Goal: Task Accomplishment & Management: Manage account settings

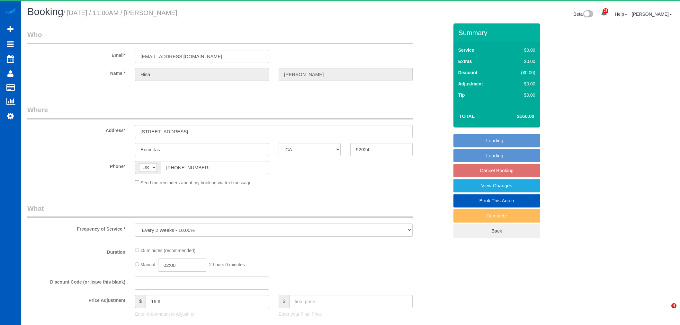
select select "CA"
select select "object:21526"
select select "199"
select select "spot48"
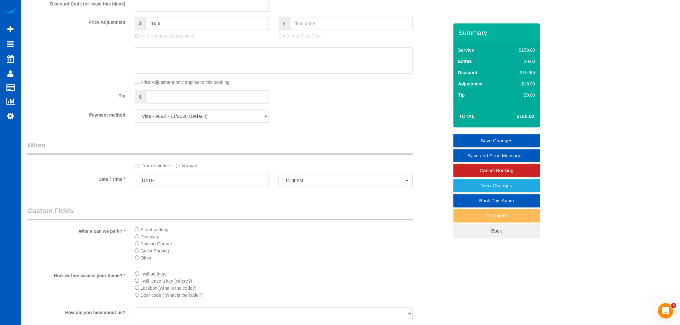
scroll to position [503, 0]
click at [162, 192] on div at bounding box center [202, 190] width 134 height 1
click at [162, 190] on input "08/26/2025" at bounding box center [202, 183] width 134 height 13
click at [184, 172] on label "Manual" at bounding box center [186, 168] width 21 height 9
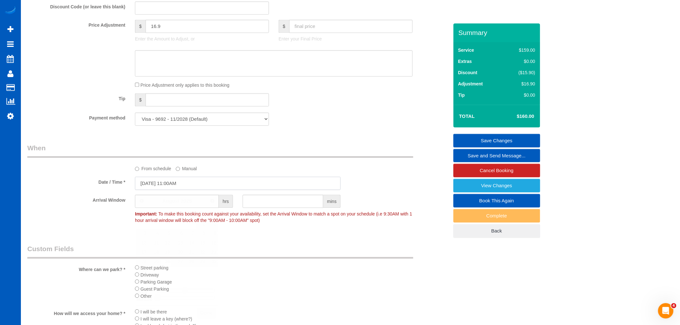
click at [158, 184] on input "08/26/2025 11:00AM" at bounding box center [238, 183] width 206 height 13
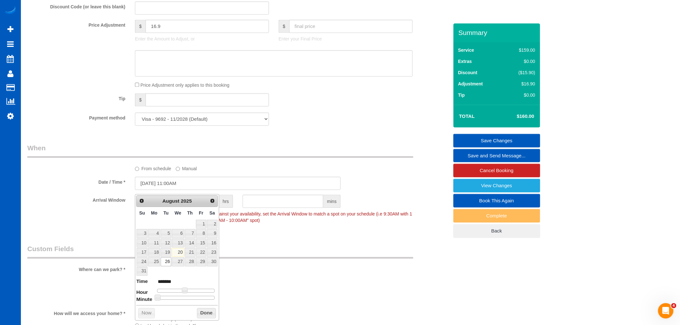
click at [239, 177] on sui-booking-spot "From schedule Manual Date / Time * 08/26/2025 11:00AM Arrival Window hrs mins I…" at bounding box center [237, 185] width 421 height 83
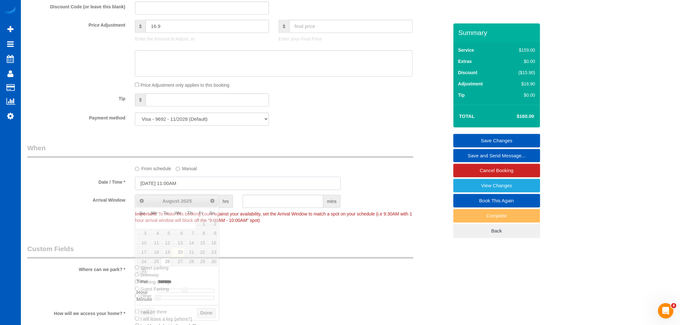
click at [187, 186] on input "08/26/2025 11:00AM" at bounding box center [238, 183] width 206 height 13
click at [350, 255] on legend "Custom Fields" at bounding box center [220, 252] width 386 height 14
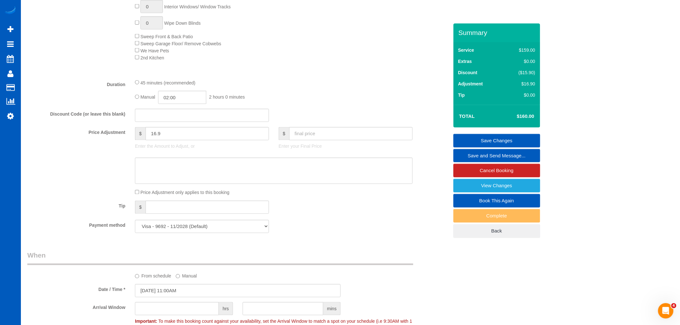
scroll to position [396, 0]
click at [313, 140] on input "text" at bounding box center [350, 133] width 123 height 13
type input "150"
type input "6.9"
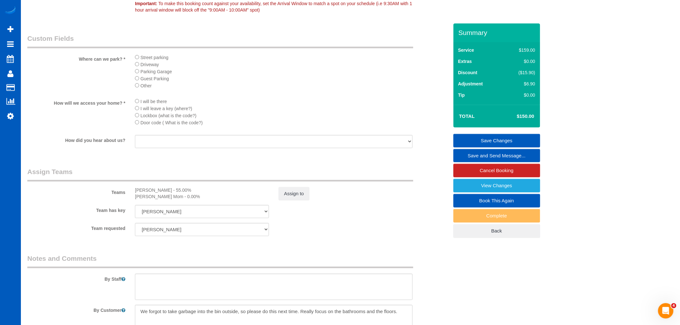
scroll to position [717, 0]
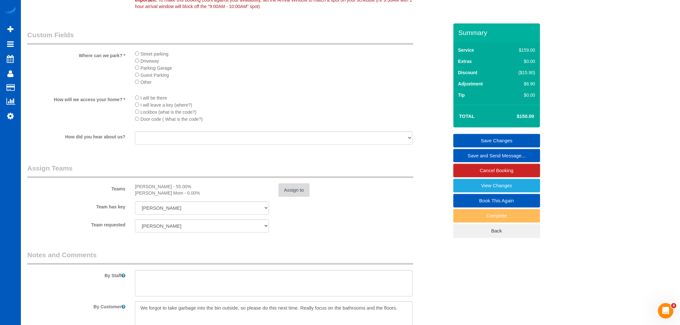
click at [306, 197] on button "Assign to" at bounding box center [294, 190] width 31 height 13
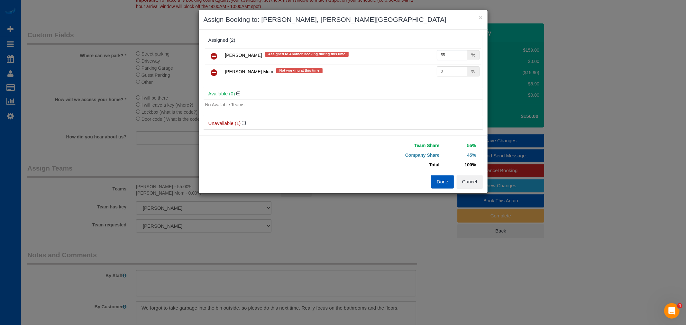
drag, startPoint x: 448, startPoint y: 53, endPoint x: 418, endPoint y: 54, distance: 29.6
click at [418, 54] on tr "Inna Novytska Assigned to Another Booking during this time 55 %" at bounding box center [343, 56] width 276 height 16
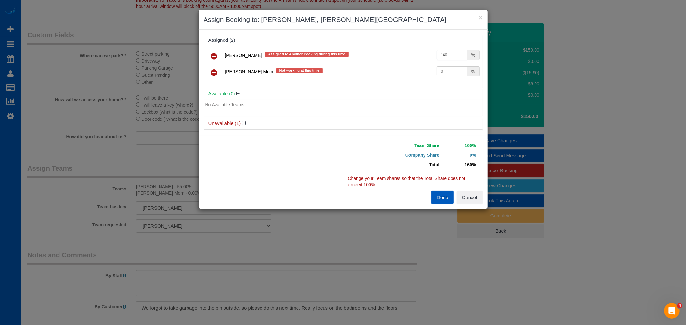
drag, startPoint x: 445, startPoint y: 57, endPoint x: 422, endPoint y: 55, distance: 23.3
click at [422, 55] on tr "Inna Novytska Assigned to Another Booking during this time 160 %" at bounding box center [343, 56] width 276 height 16
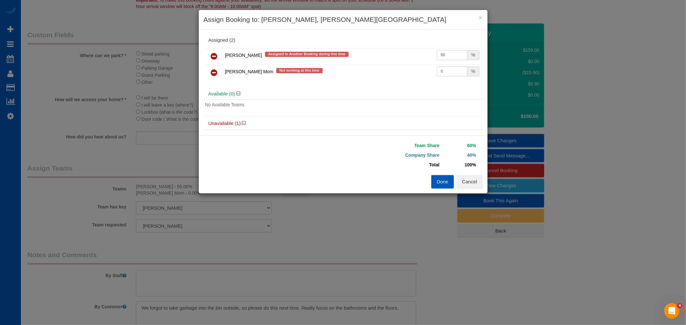
type input "60"
click at [441, 179] on button "Done" at bounding box center [442, 181] width 22 height 13
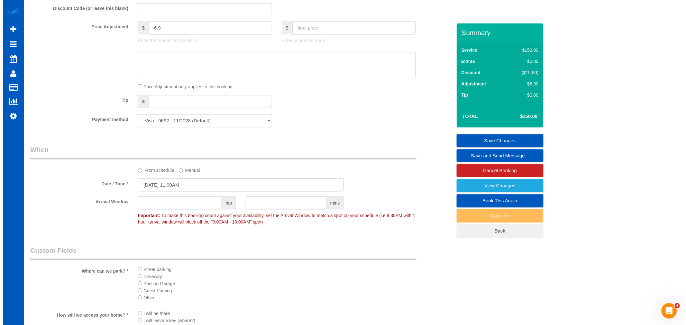
scroll to position [467, 0]
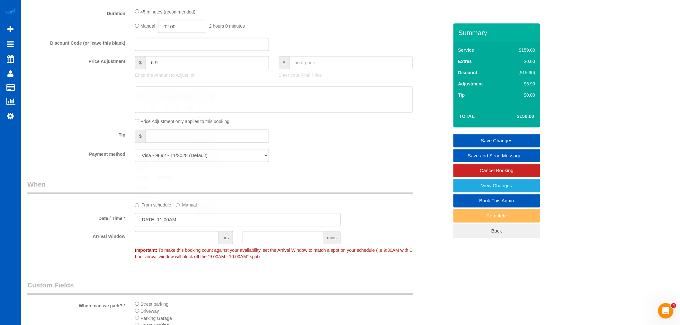
click at [179, 224] on input "08/26/2025 11:00AM" at bounding box center [238, 219] width 206 height 13
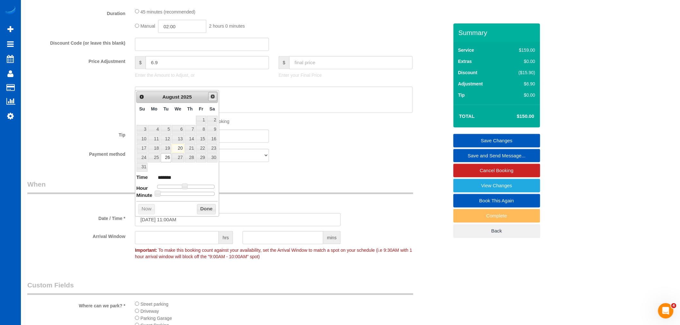
click at [209, 101] on div "Prev Next August 2025" at bounding box center [177, 98] width 82 height 12
click at [210, 97] on span "Next" at bounding box center [212, 96] width 5 height 5
click at [162, 130] on link "9" at bounding box center [166, 129] width 10 height 9
click at [166, 121] on link "2" at bounding box center [166, 120] width 10 height 9
type input "09/02/2025 10:00AM"
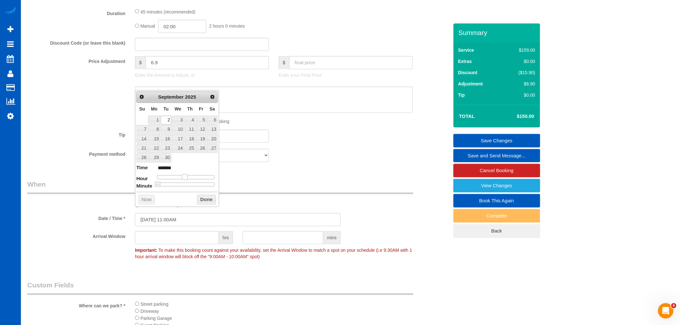
type input "*******"
type input "09/02/2025 9:00AM"
type input "******"
type input "09/02/2025 8:00AM"
type input "******"
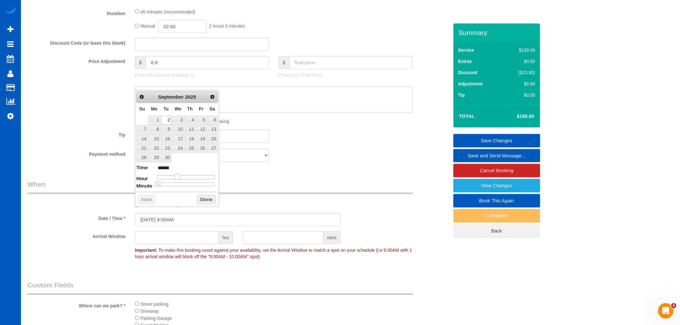
type input "09/02/2025 7:00AM"
type input "******"
type input "09/02/2025 8:00AM"
type input "******"
type input "09/02/2025 9:00AM"
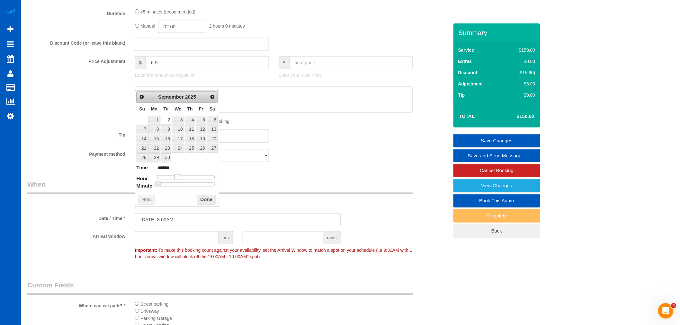
type input "******"
type input "09/02/2025 10:00AM"
type input "*******"
drag, startPoint x: 184, startPoint y: 177, endPoint x: 181, endPoint y: 178, distance: 3.5
click at [181, 178] on span at bounding box center [182, 178] width 6 height 6
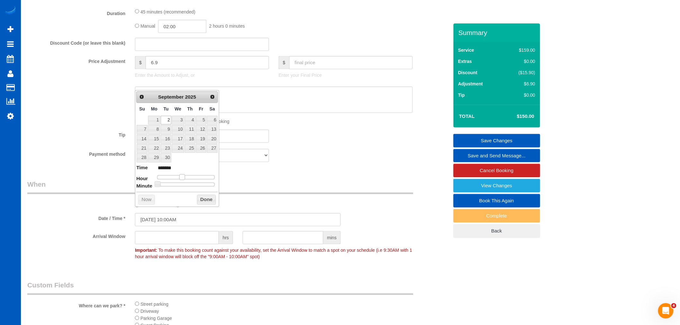
type input "09/02/2025 9:00AM"
type input "******"
drag, startPoint x: 183, startPoint y: 178, endPoint x: 179, endPoint y: 177, distance: 3.2
click at [179, 177] on span at bounding box center [180, 178] width 6 height 6
click at [202, 201] on button "Done" at bounding box center [206, 200] width 19 height 10
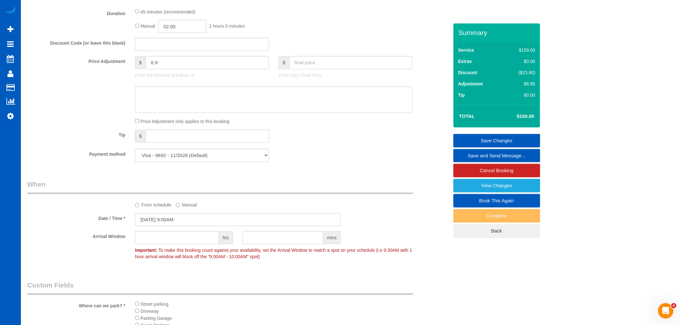
click at [494, 141] on link "Save Changes" at bounding box center [497, 140] width 87 height 13
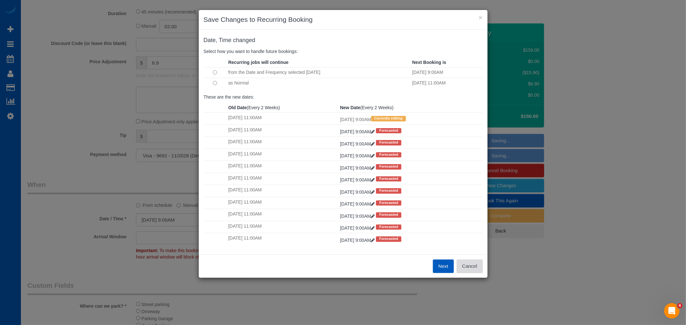
click at [468, 270] on button "Cancel" at bounding box center [469, 266] width 26 height 13
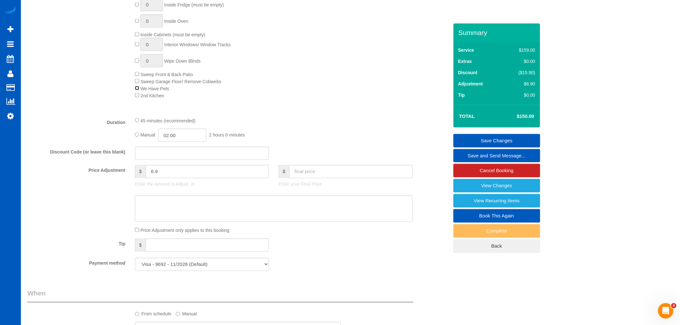
scroll to position [359, 0]
click at [298, 177] on input "text" at bounding box center [350, 170] width 123 height 13
type input "150"
click at [375, 242] on div "Tip $" at bounding box center [237, 244] width 431 height 14
type input "-29.1"
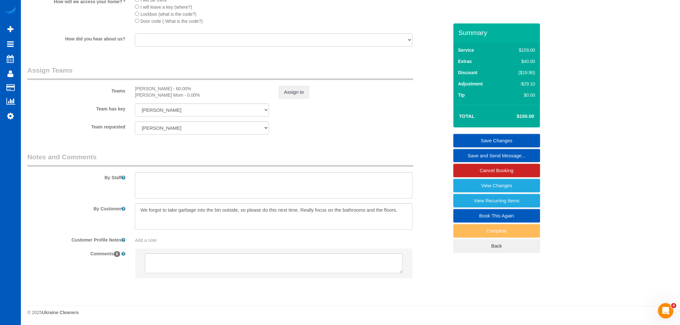
scroll to position [824, 0]
click at [511, 137] on link "Save Changes" at bounding box center [497, 140] width 87 height 13
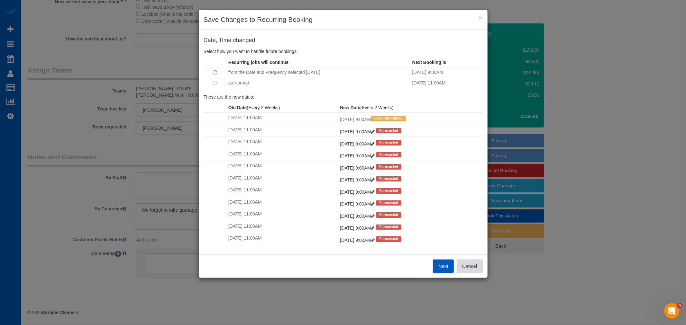
click at [477, 264] on button "Cancel" at bounding box center [469, 266] width 26 height 13
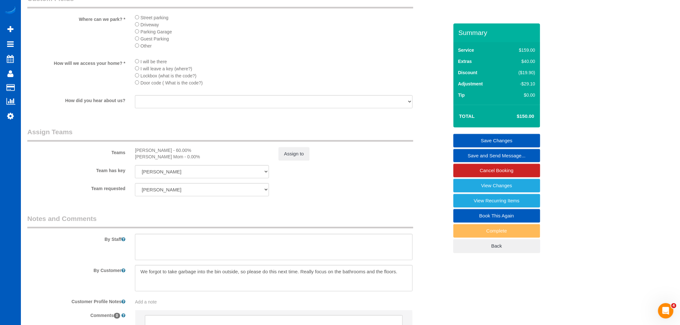
scroll to position [752, 0]
click at [479, 141] on link "Save Changes" at bounding box center [497, 140] width 87 height 13
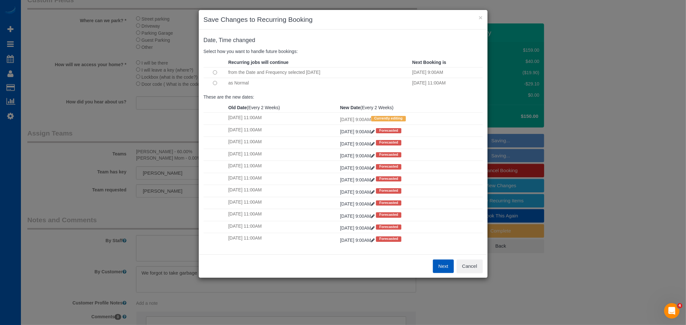
click at [439, 263] on button "Next" at bounding box center [443, 266] width 21 height 13
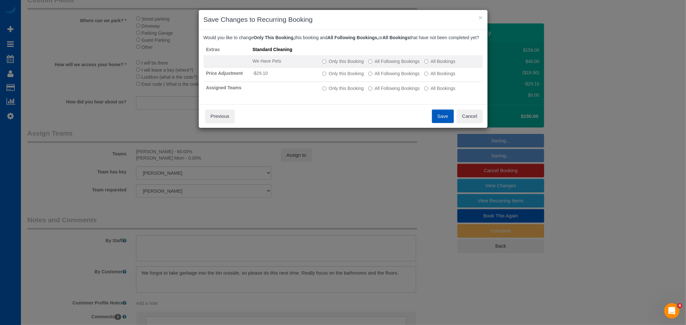
click at [384, 67] on td "Only this Booking All Following Bookings All Bookings" at bounding box center [400, 61] width 163 height 12
click at [391, 67] on td "Only this Booking All Following Bookings All Bookings" at bounding box center [400, 61] width 163 height 12
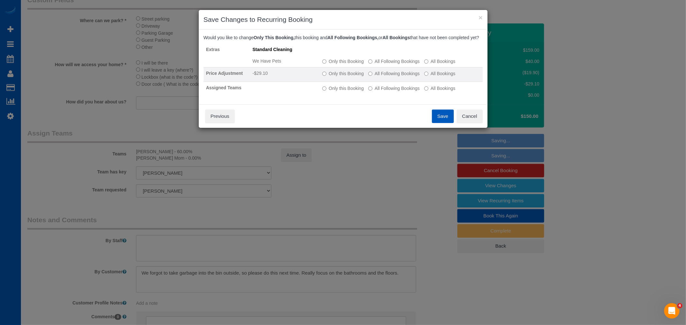
click at [390, 77] on label "All Following Bookings" at bounding box center [393, 73] width 51 height 6
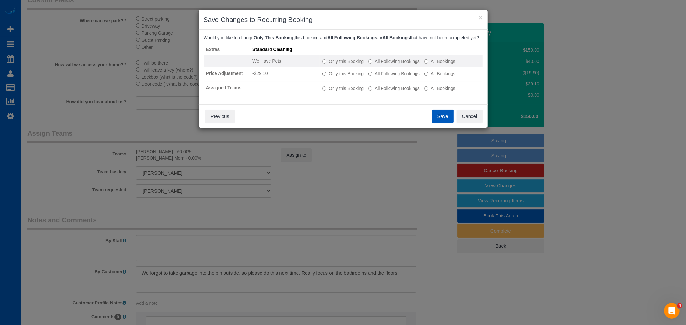
click at [391, 65] on label "All Following Bookings" at bounding box center [393, 61] width 51 height 6
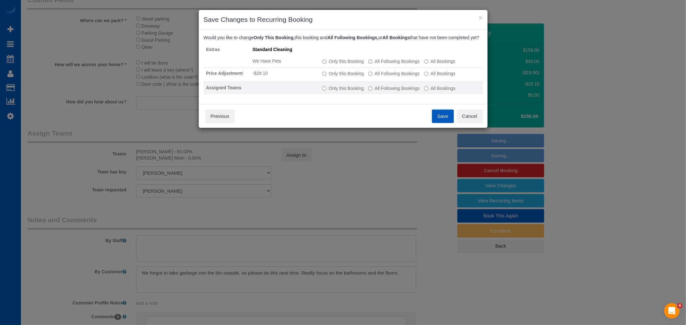
click at [386, 92] on label "All Following Bookings" at bounding box center [393, 88] width 51 height 6
click at [439, 122] on button "Save" at bounding box center [443, 116] width 22 height 13
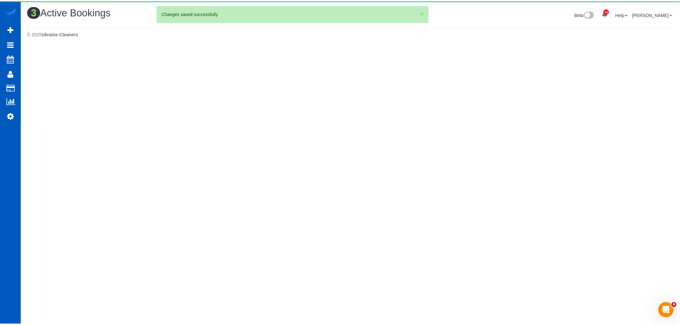
scroll to position [0, 0]
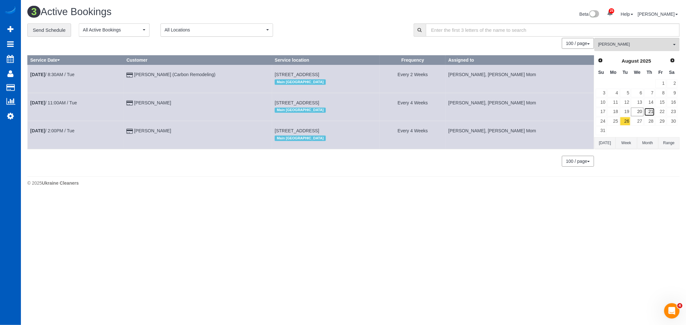
click at [650, 110] on link "21" at bounding box center [649, 112] width 11 height 9
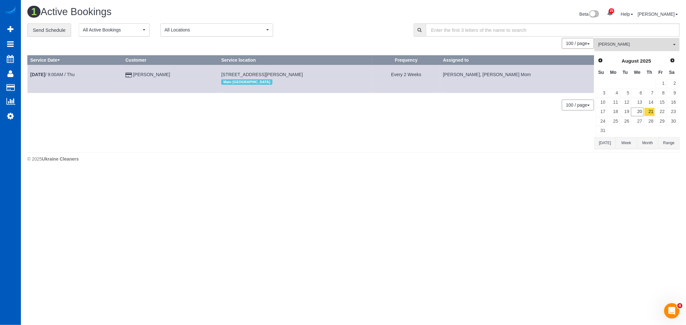
click at [625, 47] on span "[PERSON_NAME]" at bounding box center [634, 44] width 73 height 5
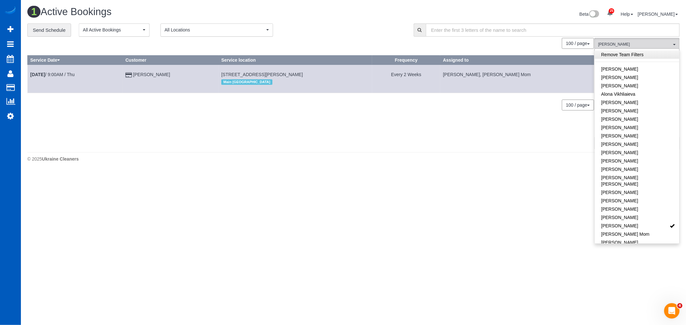
click at [628, 54] on link "Remove Team Filters" at bounding box center [636, 54] width 85 height 8
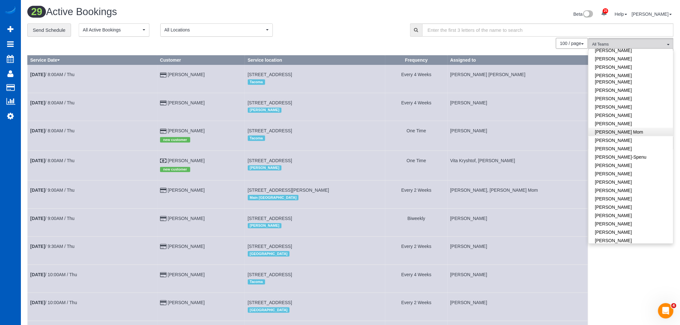
scroll to position [102, 0]
click at [624, 112] on link "Galina Afonina" at bounding box center [631, 116] width 85 height 8
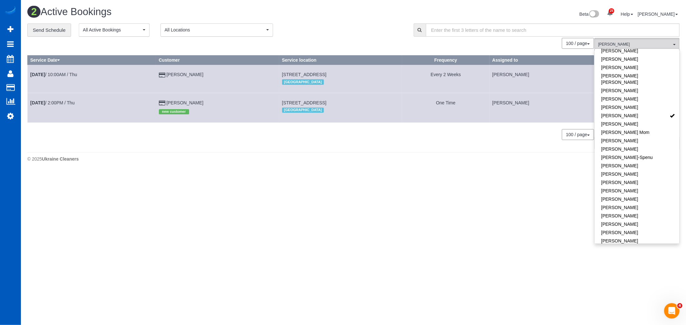
drag, startPoint x: 257, startPoint y: 104, endPoint x: 375, endPoint y: 105, distance: 118.0
click at [375, 105] on td "9326 West Sierra Ave Suite 6 And 7, Las Vegas, NV 89117 Las Vegas" at bounding box center [340, 108] width 123 height 30
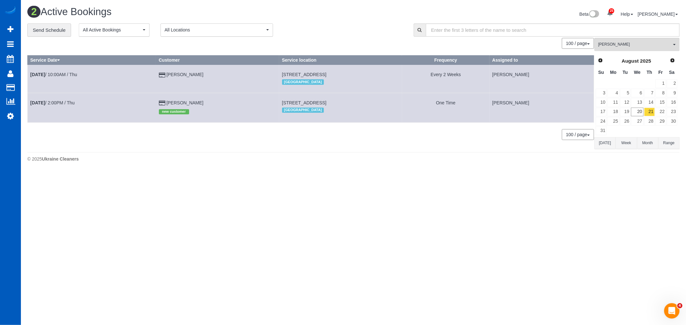
copy span "9326 West Sierra Ave Suite 6 And 7, Las Vegas, NV 89117"
click at [44, 102] on b "Aug 21st" at bounding box center [37, 102] width 15 height 5
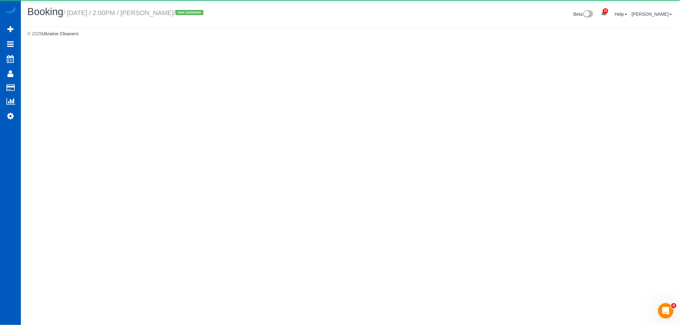
select select "NV"
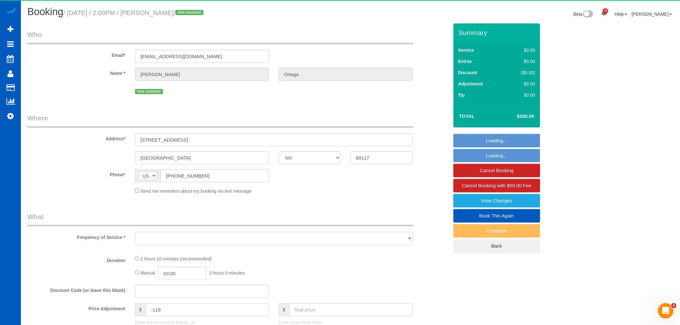
select select "object:23532"
select select "199"
select select "2001"
select select "4"
select select "2"
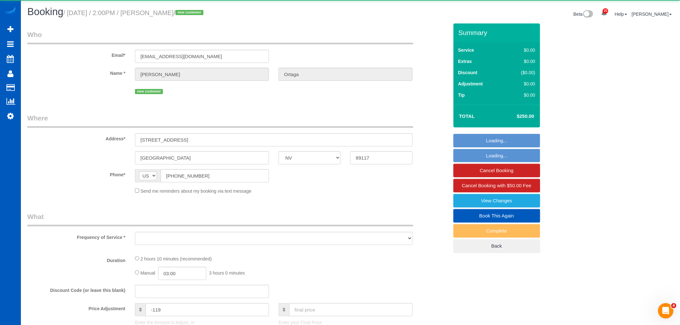
select select "spot53"
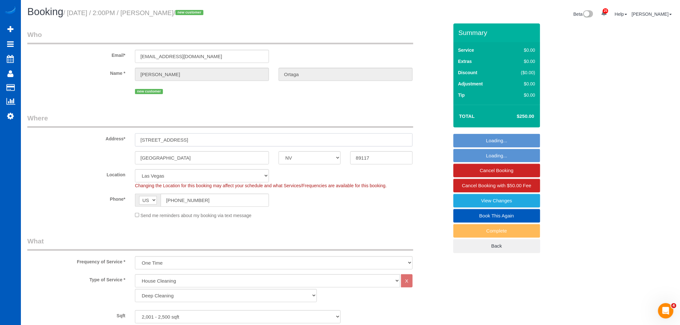
click at [220, 145] on input "9326 west sierra ave suite 6 and 7" at bounding box center [274, 139] width 278 height 13
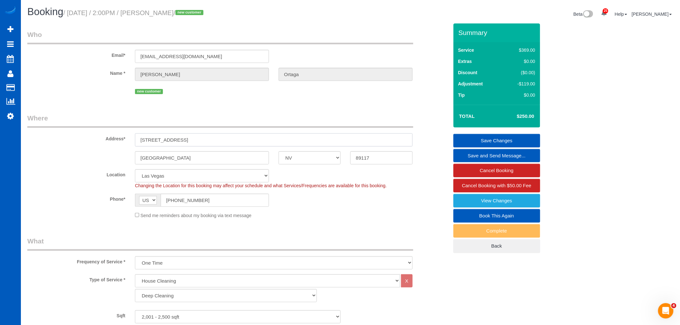
drag, startPoint x: 184, startPoint y: 139, endPoint x: 120, endPoint y: 130, distance: 65.1
click at [120, 130] on div "Address* 9326 west sierra ave suite 6 and 7" at bounding box center [237, 129] width 431 height 33
paste input "W Sahara Ave Las Vegas, NV 89117"
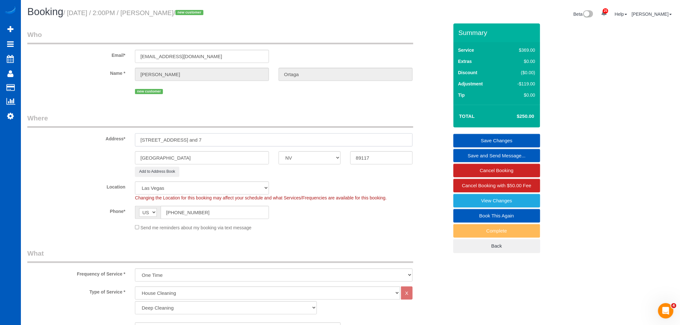
drag, startPoint x: 232, startPoint y: 140, endPoint x: 184, endPoint y: 140, distance: 48.2
click at [184, 140] on input "9326 W Sahara Ave Las Vegas, NV 89117 suite 6 and 7" at bounding box center [274, 139] width 278 height 13
click at [243, 142] on input "9326 W Sahara Ave suite 6 and 7" at bounding box center [274, 139] width 278 height 13
type input "9326 W Sahara Ave suite 6 and 7"
click at [510, 142] on link "Save Changes" at bounding box center [497, 140] width 87 height 13
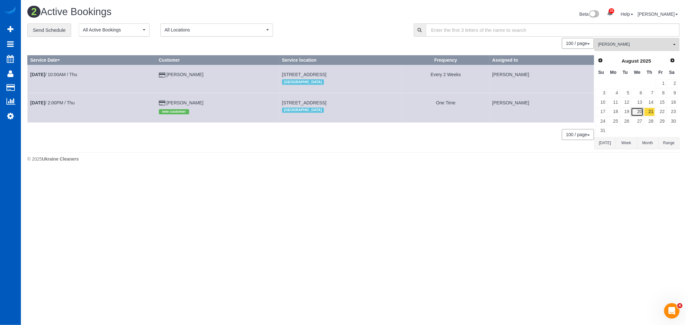
click at [638, 110] on link "20" at bounding box center [637, 112] width 12 height 9
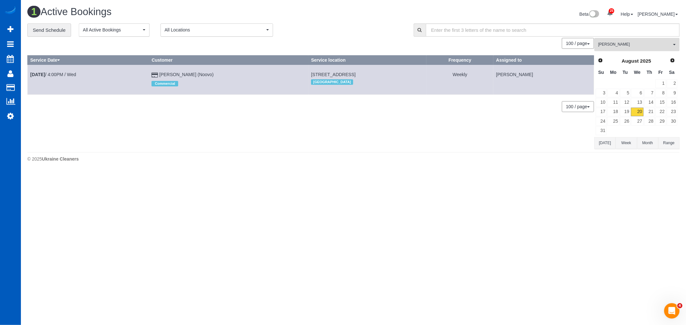
click at [634, 43] on span "Galina Afonina" at bounding box center [634, 44] width 73 height 5
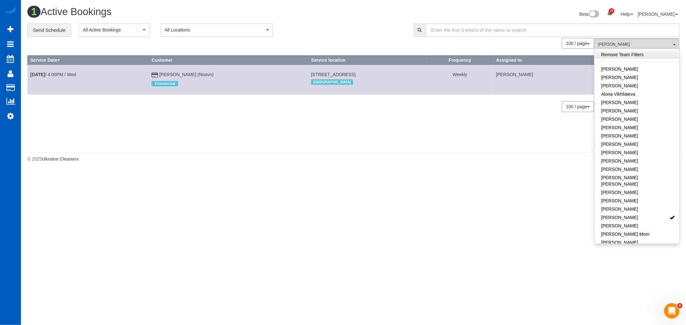
click at [627, 53] on link "Remove Team Filters" at bounding box center [636, 54] width 85 height 8
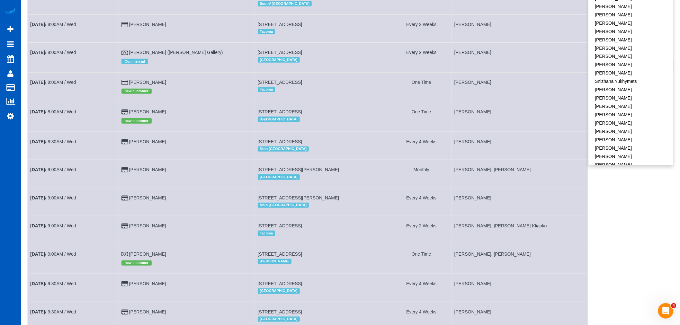
scroll to position [71, 0]
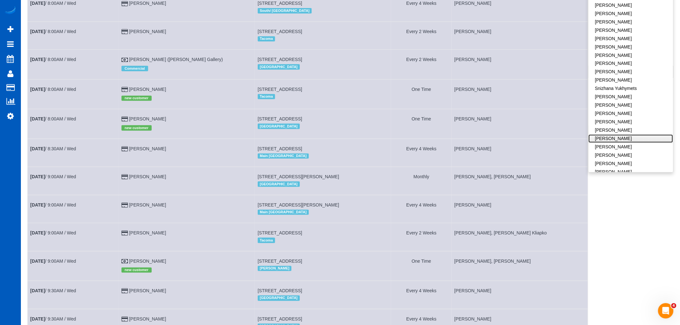
click at [620, 135] on link "Viktoriia Baydak" at bounding box center [631, 139] width 85 height 8
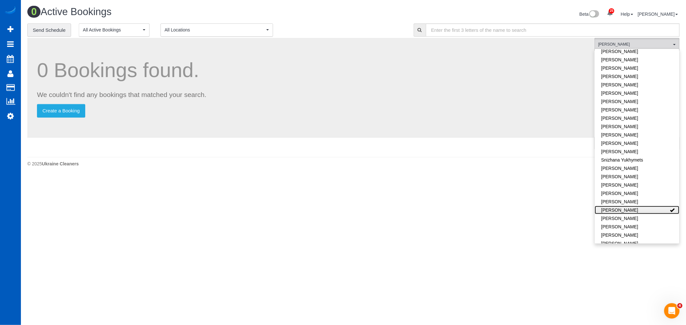
click at [631, 206] on link "Viktoriia Baydak" at bounding box center [636, 210] width 85 height 8
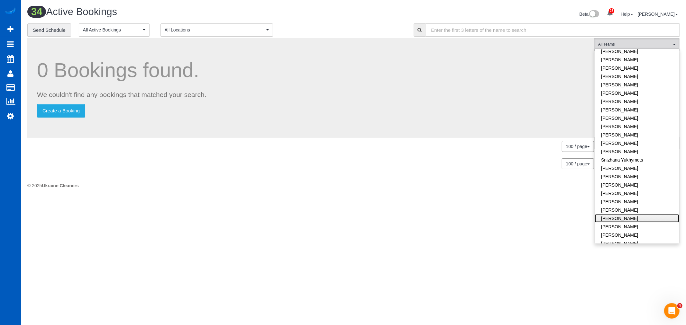
click at [629, 214] on link "Viktoriia Nazarenko" at bounding box center [636, 218] width 85 height 8
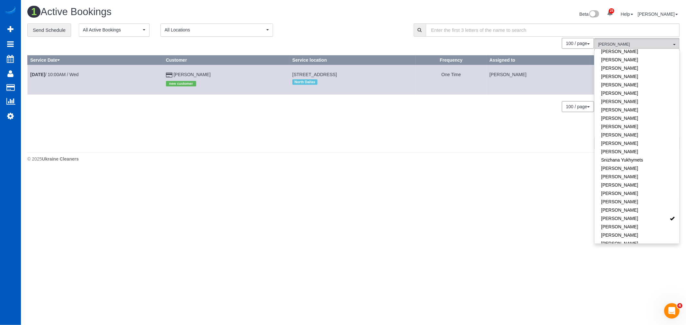
click at [400, 159] on div "© 2025 Ukraine Cleaners" at bounding box center [353, 159] width 652 height 6
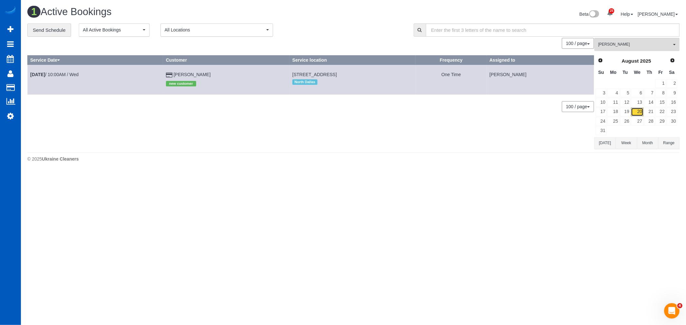
click at [642, 113] on link "20" at bounding box center [637, 112] width 12 height 9
click at [650, 112] on link "21" at bounding box center [649, 112] width 11 height 9
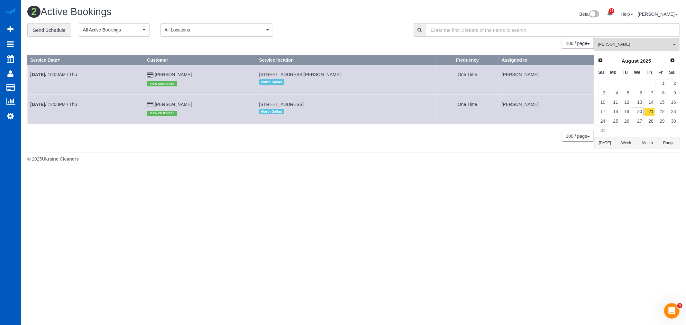
drag, startPoint x: 257, startPoint y: 73, endPoint x: 329, endPoint y: 78, distance: 72.2
click at [329, 78] on td "1210 Melrose Ln, Frisco, TX 75035 North Dallas" at bounding box center [345, 80] width 179 height 30
click at [321, 75] on span "1210 Melrose Ln, Frisco, TX 75035" at bounding box center [300, 74] width 82 height 5
drag, startPoint x: 326, startPoint y: 75, endPoint x: 250, endPoint y: 73, distance: 76.5
click at [250, 73] on tr "Aug 21st / 10:00AM / Thu Greg Thomisee new customer 1210 Melrose Ln, Frisco, TX…" at bounding box center [311, 80] width 566 height 30
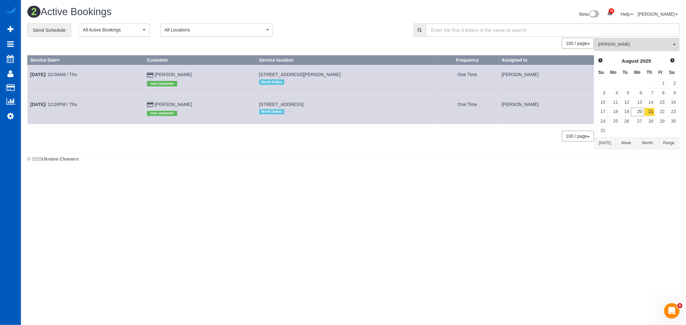
click at [262, 73] on span "1210 Melrose Ln, Frisco, TX 75035" at bounding box center [300, 74] width 82 height 5
drag, startPoint x: 256, startPoint y: 73, endPoint x: 331, endPoint y: 78, distance: 75.3
click at [331, 78] on td "1210 Melrose Ln, Frisco, TX 75035 North Dallas" at bounding box center [345, 80] width 179 height 30
click at [67, 75] on link "Aug 21st / 10:00AM / Thu" at bounding box center [53, 74] width 47 height 5
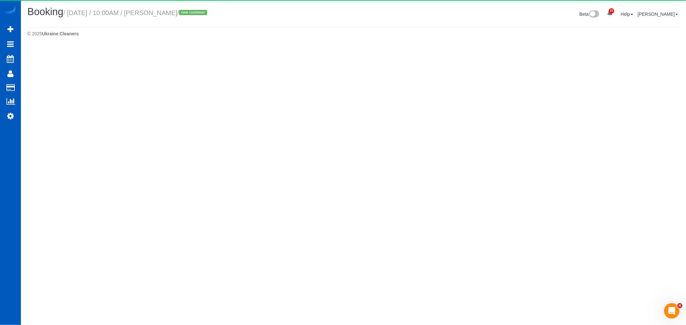
select select "[GEOGRAPHIC_DATA]"
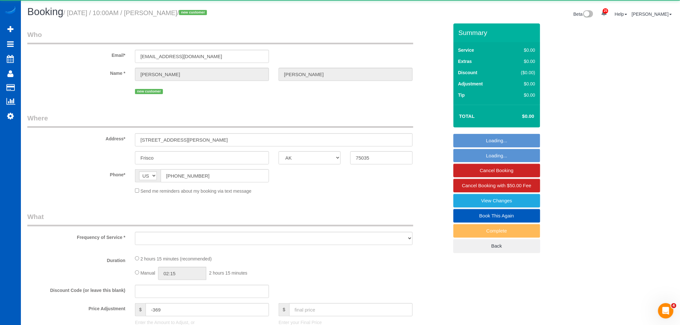
select select "object:25481"
select select "string:fspay-3dda0970-49a6-4494-9f0e-7b5bec17e9d9"
select select "199"
select select "2001"
select select "3"
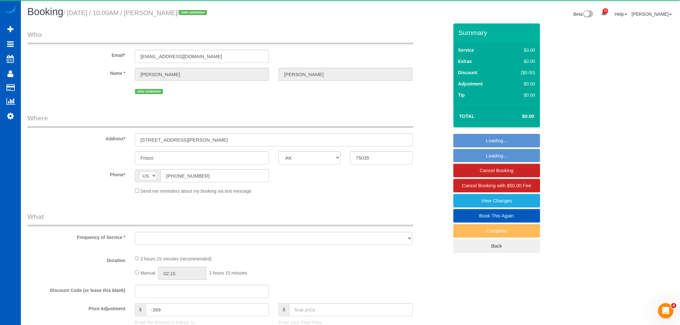
select select "3"
select select "spot58"
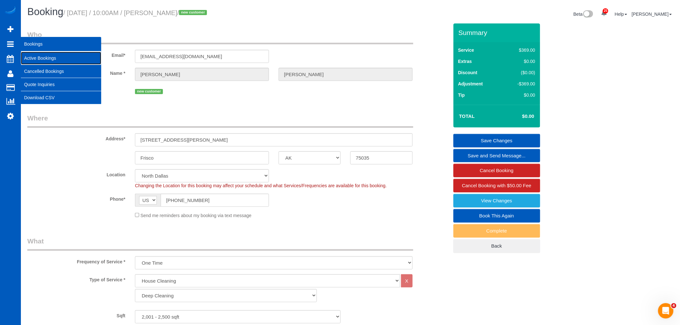
click at [50, 60] on link "Active Bookings" at bounding box center [61, 58] width 80 height 13
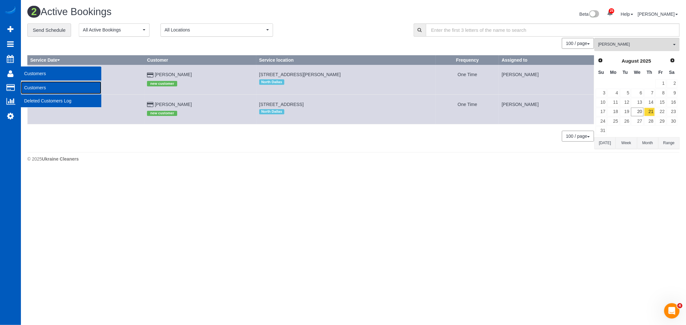
click at [47, 88] on link "Customers" at bounding box center [61, 87] width 80 height 13
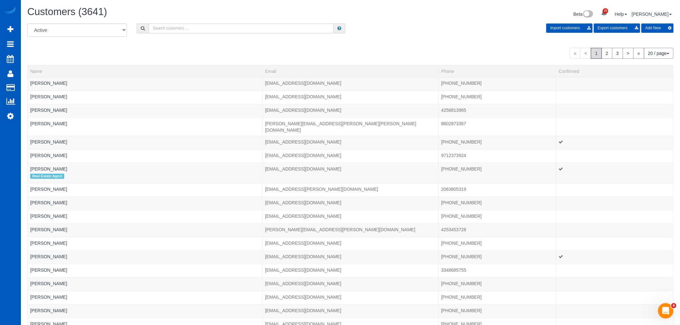
click at [180, 30] on input "text" at bounding box center [241, 28] width 185 height 10
drag, startPoint x: 160, startPoint y: 30, endPoint x: 158, endPoint y: 33, distance: 3.7
click at [158, 33] on input "grta" at bounding box center [241, 28] width 185 height 10
drag, startPoint x: 156, startPoint y: 30, endPoint x: 168, endPoint y: 31, distance: 12.6
click at [168, 31] on input "grta" at bounding box center [241, 28] width 185 height 10
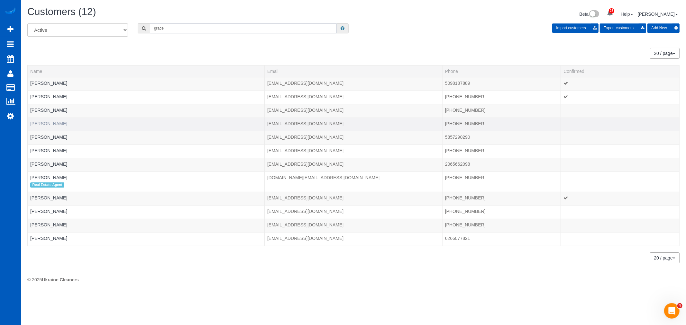
type input "grace"
click at [39, 124] on link "Grace Bui" at bounding box center [48, 123] width 37 height 5
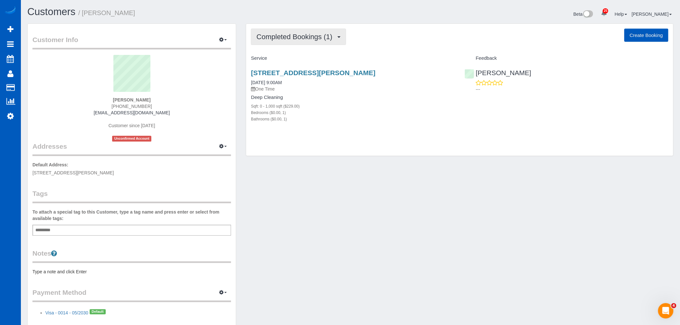
click at [314, 42] on button "Completed Bookings (1)" at bounding box center [298, 37] width 95 height 16
click at [294, 59] on link "Upcoming Bookings (12)" at bounding box center [285, 60] width 68 height 8
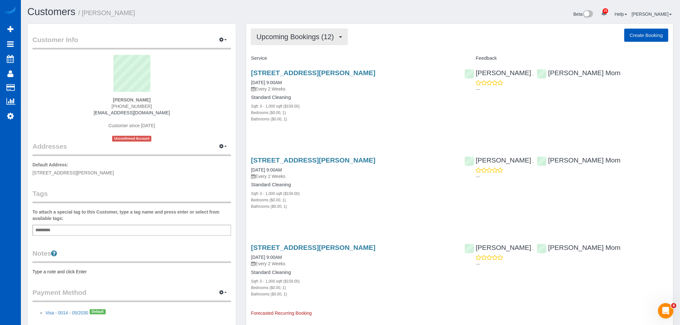
click at [308, 36] on span "Upcoming Bookings (12)" at bounding box center [296, 37] width 81 height 8
click at [368, 113] on div "Bedrooms ($0.00, 1)" at bounding box center [353, 112] width 204 height 6
click at [337, 36] on span "Upcoming Bookings (12)" at bounding box center [296, 37] width 81 height 8
click at [281, 52] on link "Completed Bookings (1)" at bounding box center [285, 52] width 68 height 8
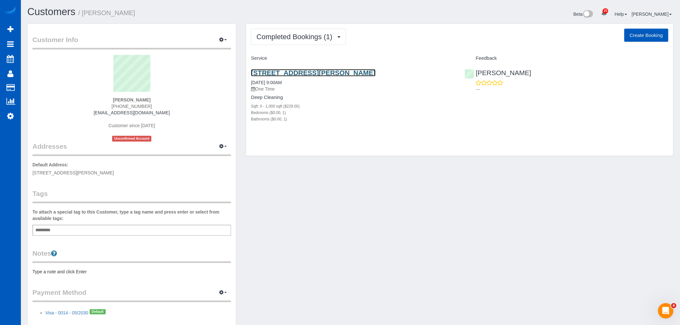
click at [296, 73] on link "970 Farr Ave, Escondido, CA 92026" at bounding box center [313, 72] width 124 height 7
click at [303, 48] on div "Completed Bookings (1) Completed Bookings (1) Upcoming Bookings (12) Cancelled …" at bounding box center [459, 90] width 427 height 132
click at [303, 40] on span "Completed Bookings (1)" at bounding box center [295, 37] width 79 height 8
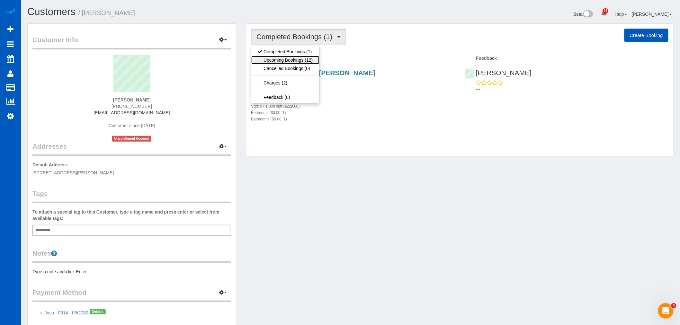
click at [303, 59] on link "Upcoming Bookings (12)" at bounding box center [285, 60] width 68 height 8
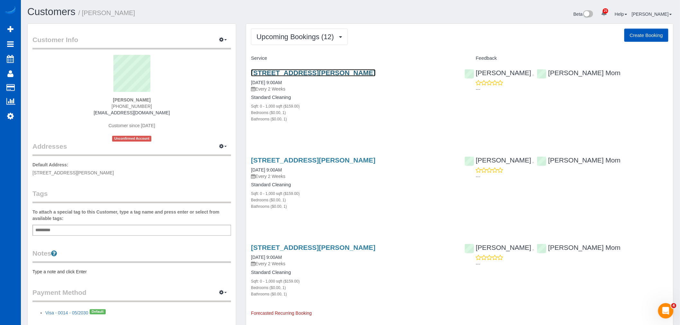
click at [296, 71] on link "970 Farr Ave, Escondido, CA 92026" at bounding box center [313, 72] width 124 height 7
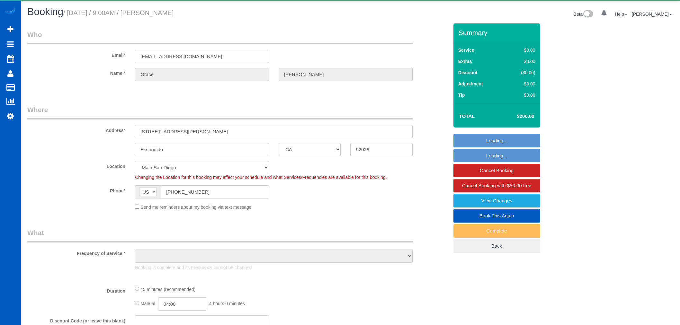
select select "CA"
select select "object:1101"
select select "199"
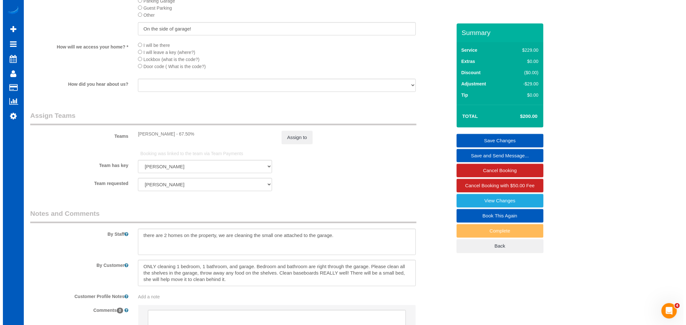
scroll to position [821, 0]
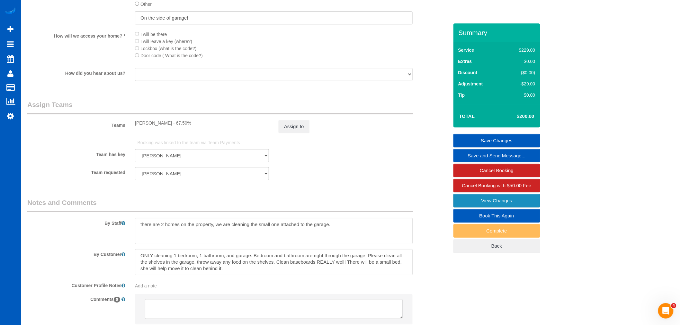
click at [481, 201] on link "View Changes" at bounding box center [497, 200] width 87 height 13
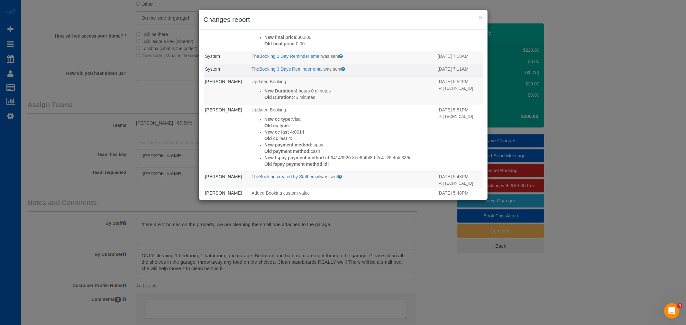
scroll to position [143, 0]
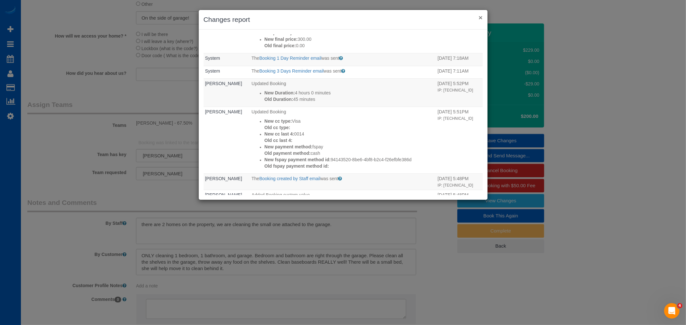
click at [481, 16] on button "×" at bounding box center [480, 17] width 4 height 7
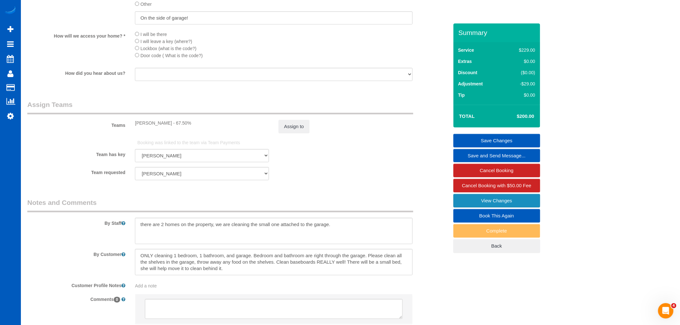
click at [477, 206] on link "View Changes" at bounding box center [497, 200] width 87 height 13
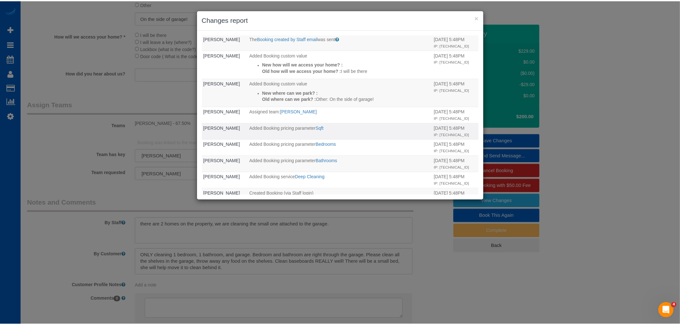
scroll to position [359, 0]
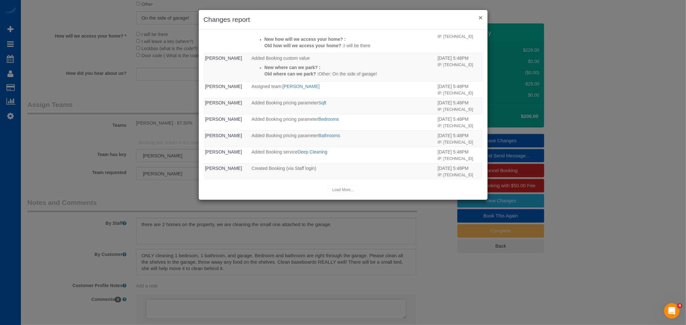
click at [480, 17] on button "×" at bounding box center [480, 17] width 4 height 7
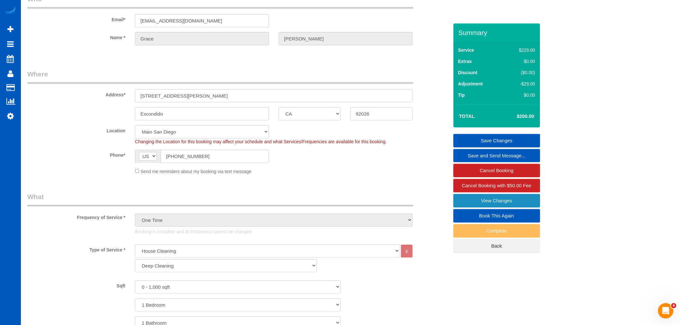
scroll to position [0, 0]
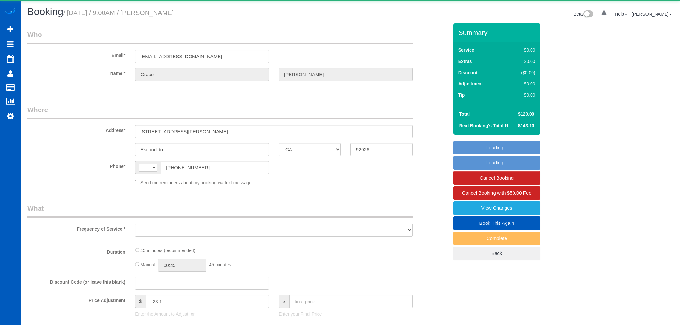
select select "CA"
select select "string:[GEOGRAPHIC_DATA]"
select select "object:816"
select select "string:fspay-94143520-8be6-4bf8-b2c4-f26efbfe386d"
select select "199"
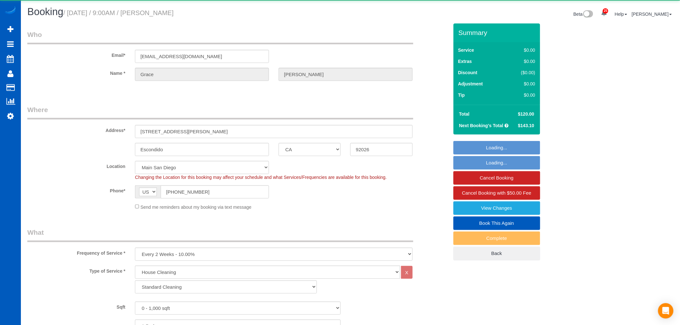
select select "object:1102"
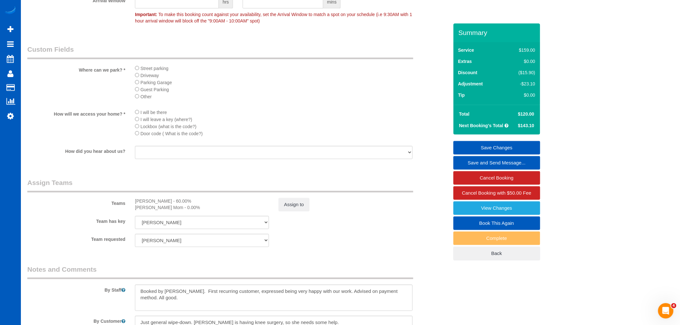
scroll to position [786, 0]
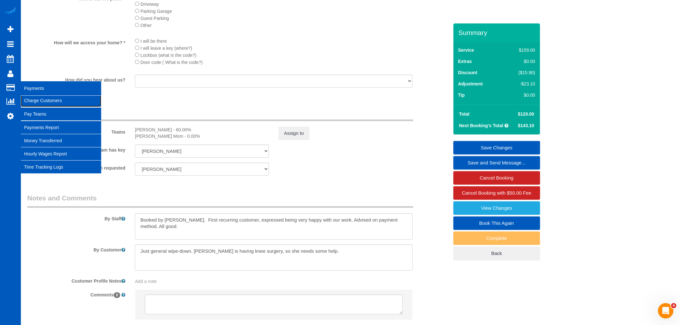
click at [50, 103] on link "Charge Customers" at bounding box center [61, 100] width 80 height 13
select select
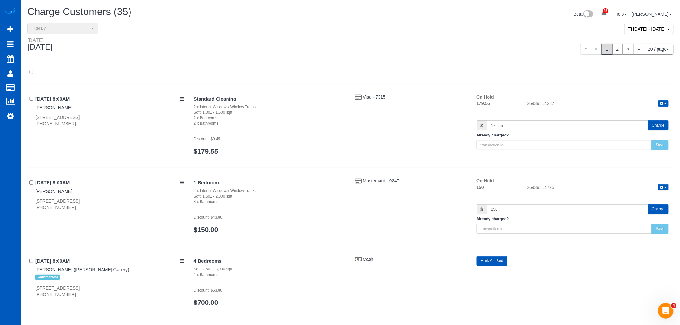
click at [633, 30] on span "[DATE] - [DATE]" at bounding box center [649, 28] width 32 height 5
type input "**********"
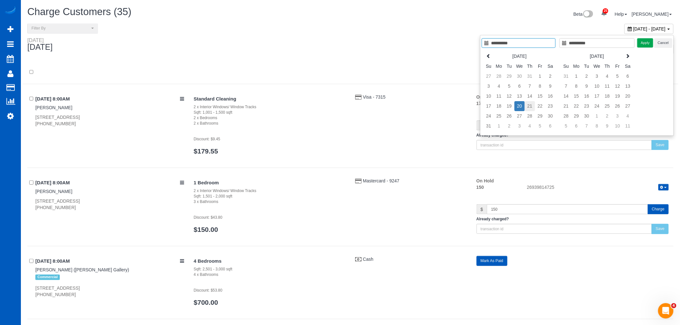
type input "**********"
click at [529, 105] on td "21" at bounding box center [530, 106] width 10 height 10
type input "**********"
click at [529, 105] on td "21" at bounding box center [530, 106] width 10 height 10
type input "**********"
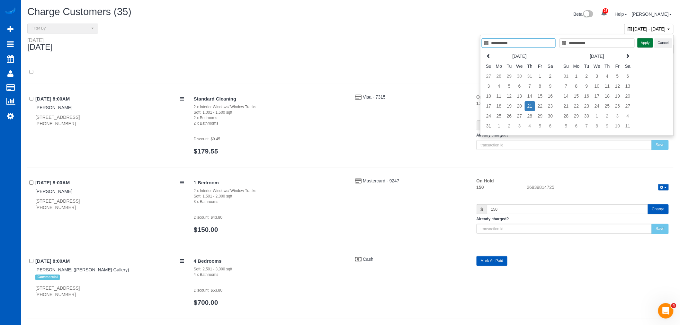
click at [645, 43] on button "Apply" at bounding box center [645, 42] width 16 height 9
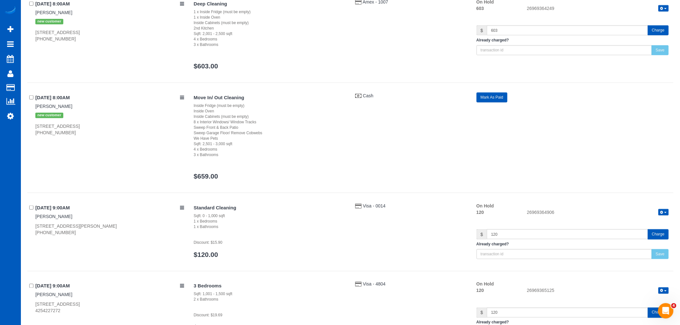
scroll to position [321, 0]
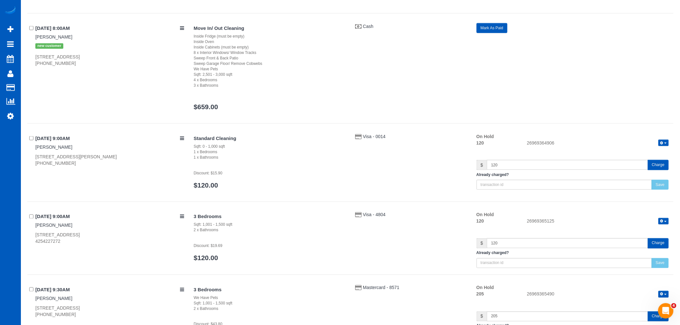
click at [666, 142] on button "button" at bounding box center [664, 143] width 10 height 7
click at [42, 149] on link "[PERSON_NAME]" at bounding box center [53, 147] width 37 height 5
click at [49, 147] on link "[PERSON_NAME]" at bounding box center [53, 147] width 37 height 5
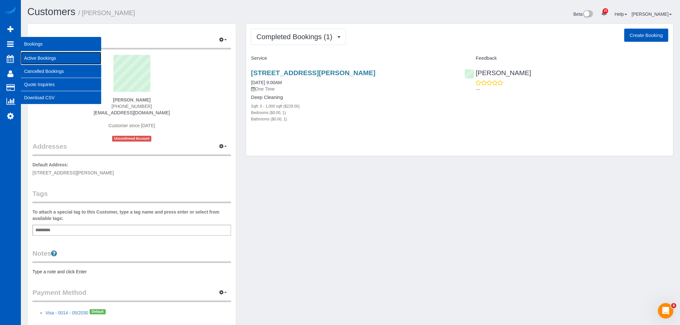
click at [35, 55] on link "Active Bookings" at bounding box center [61, 58] width 80 height 13
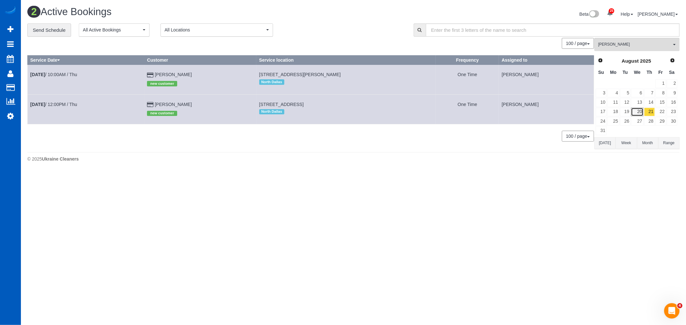
click at [642, 112] on link "20" at bounding box center [637, 112] width 12 height 9
click at [629, 42] on button "Viktoriia Nazarenko All Teams" at bounding box center [636, 44] width 85 height 13
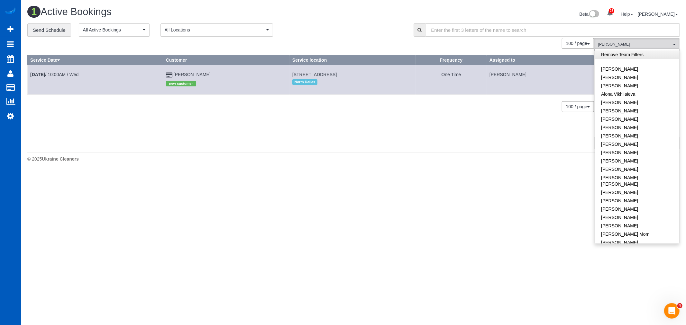
click at [631, 57] on link "Remove Team Filters" at bounding box center [636, 54] width 85 height 8
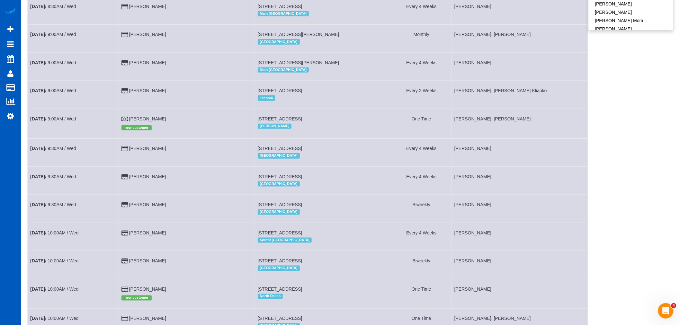
scroll to position [250, 0]
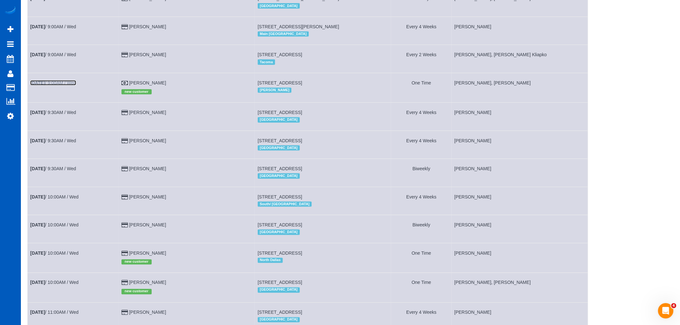
click at [54, 85] on link "[DATE] 9:00AM / Wed" at bounding box center [53, 82] width 46 height 5
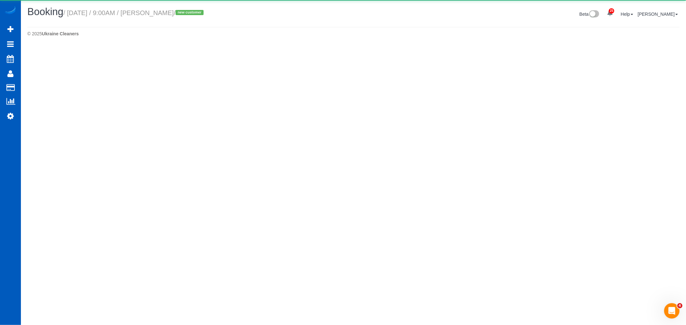
select select "WA"
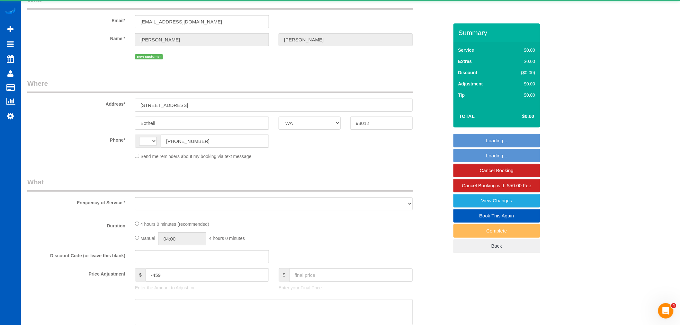
select select "string:US"
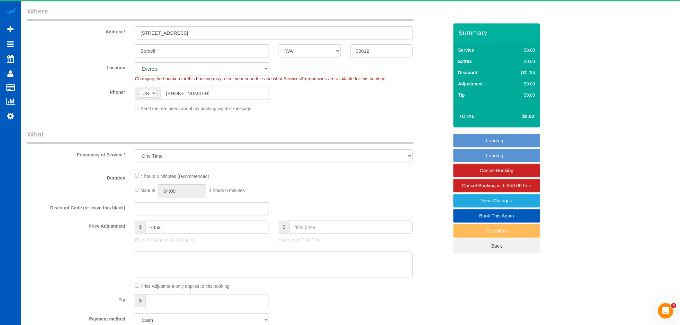
select select "object:2337"
select select "199"
select select "1501"
select select "3"
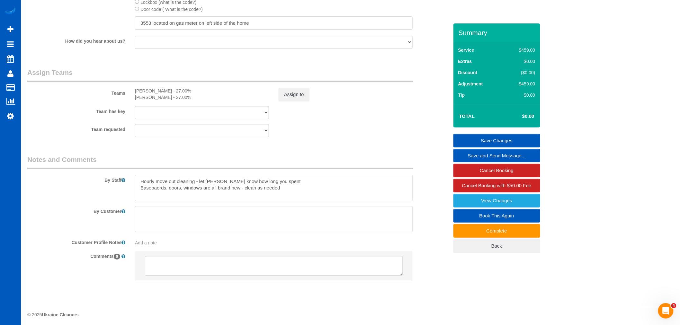
scroll to position [830, 0]
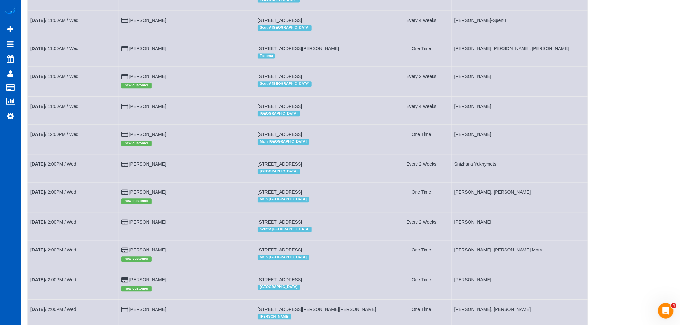
scroll to position [570, 0]
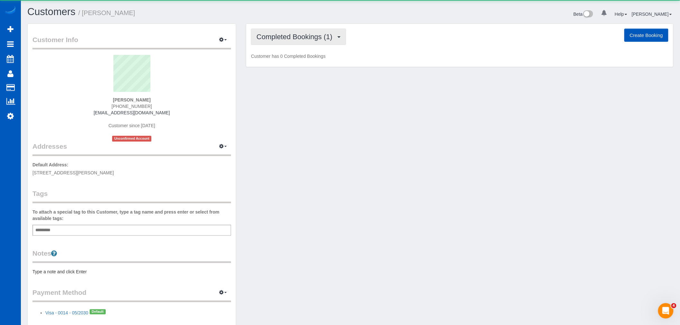
click at [276, 43] on button "Completed Bookings (1)" at bounding box center [298, 37] width 95 height 16
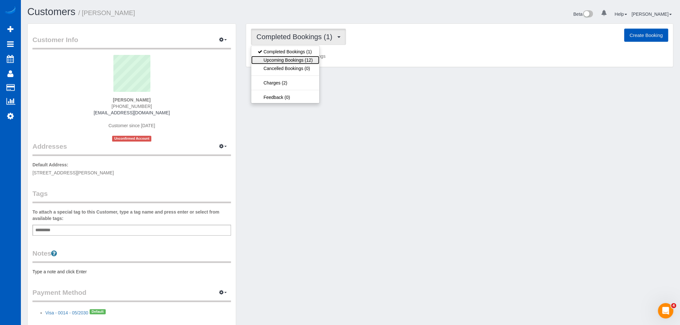
click at [276, 59] on link "Upcoming Bookings (12)" at bounding box center [285, 60] width 68 height 8
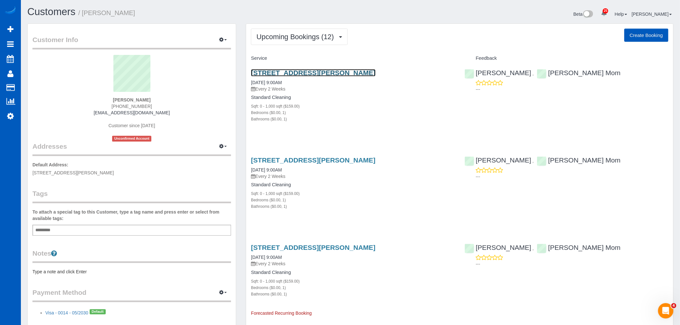
click at [286, 72] on link "[STREET_ADDRESS][PERSON_NAME]" at bounding box center [313, 72] width 124 height 7
click at [284, 42] on button "Upcoming Bookings (12)" at bounding box center [299, 37] width 97 height 16
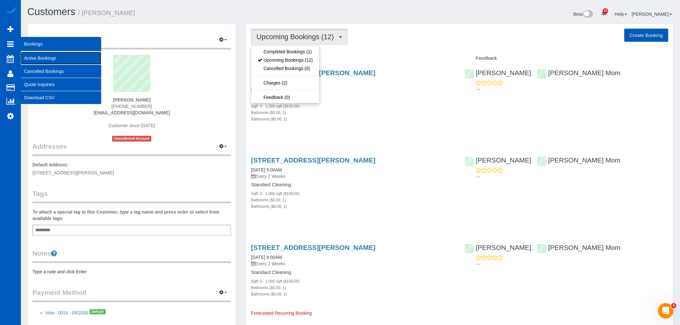
click at [46, 61] on link "Active Bookings" at bounding box center [61, 58] width 80 height 13
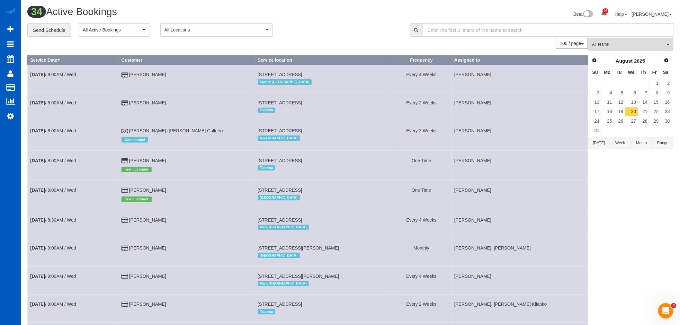
click at [609, 37] on input "text" at bounding box center [547, 29] width 251 height 13
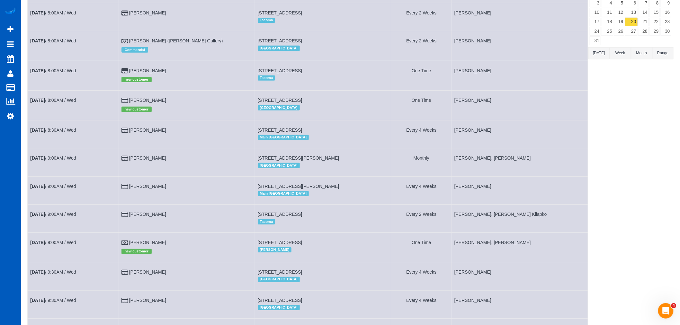
scroll to position [107, 0]
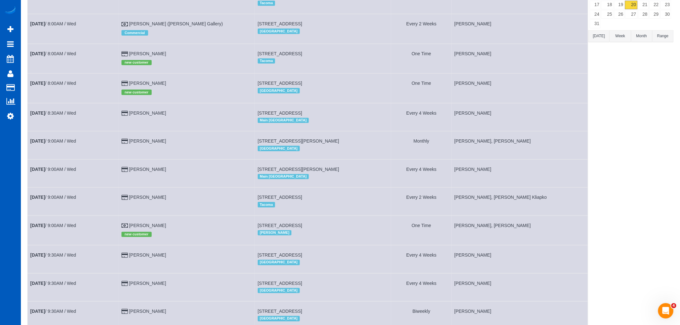
click at [43, 50] on td "[DATE] 8:00AM / Wed" at bounding box center [73, 59] width 91 height 30
click at [45, 55] on b "[DATE]" at bounding box center [37, 53] width 15 height 5
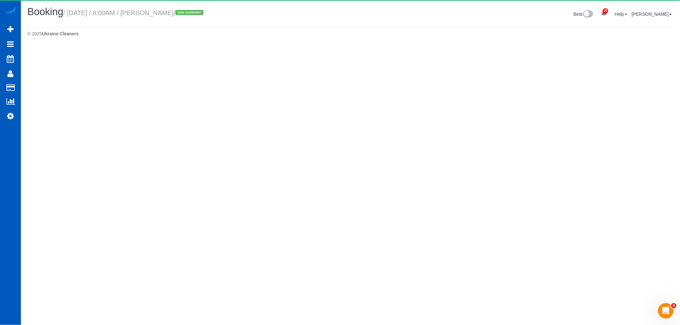
select select "WA"
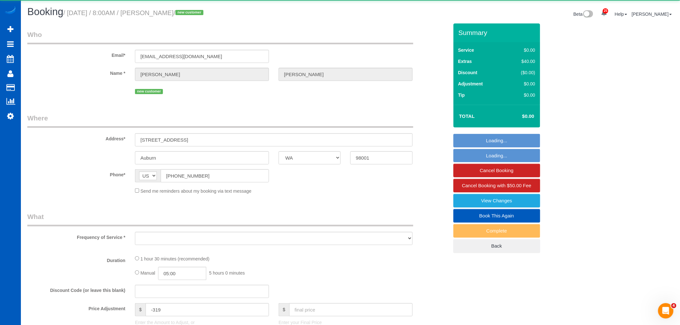
select select "object:2886"
select select "string:fspay-6b6c97fd-fb02-4f22-8fb4-1c954aab82ba"
select select "199"
select select "1001"
select select "2"
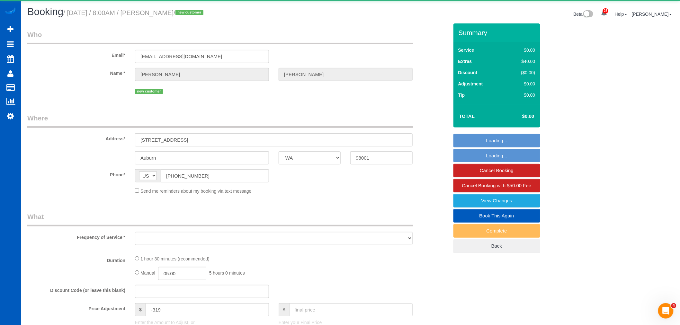
select select "spot1"
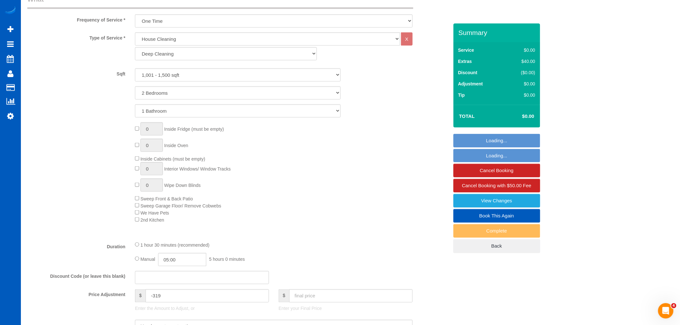
scroll to position [321, 0]
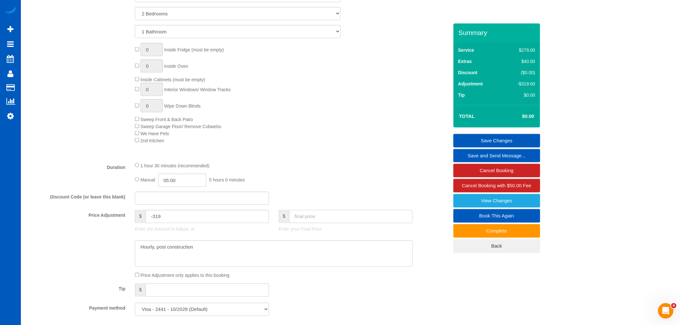
click at [309, 221] on input "text" at bounding box center [350, 216] width 123 height 13
type input "200"
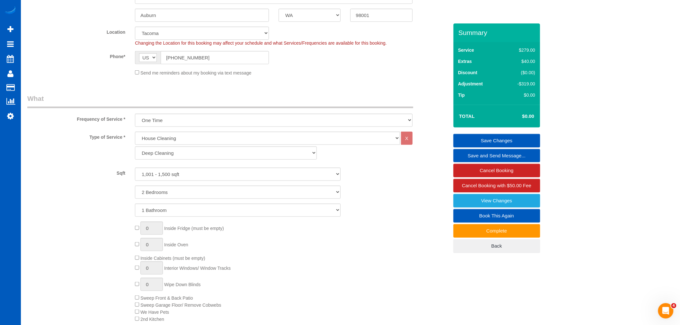
type input "-119"
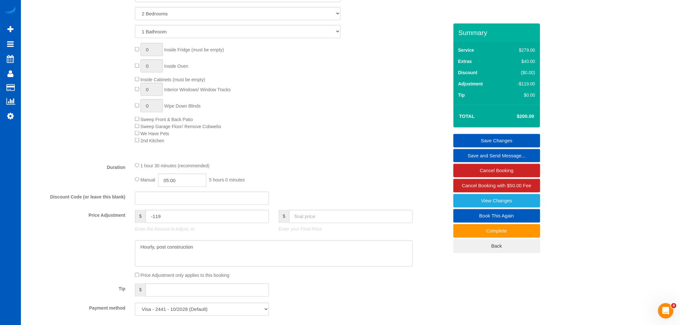
click at [499, 143] on link "Save Changes" at bounding box center [497, 140] width 87 height 13
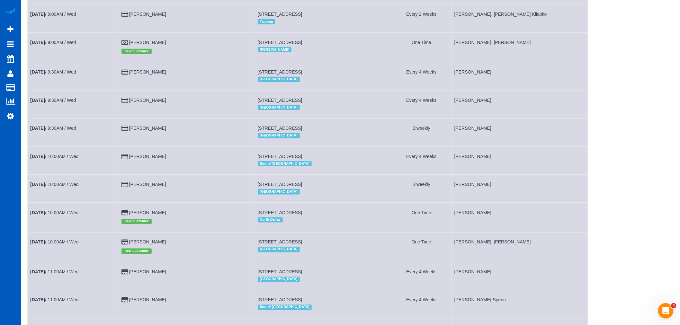
scroll to position [250, 0]
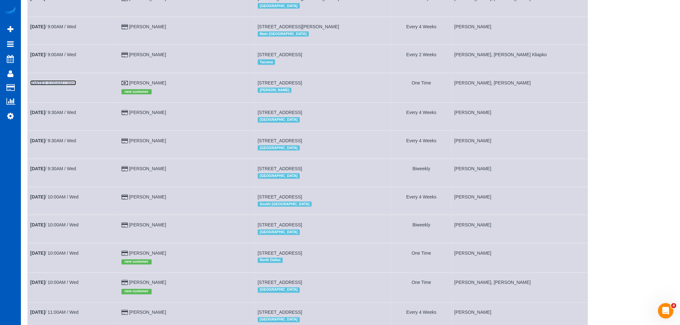
click at [59, 85] on link "[DATE] 9:00AM / Wed" at bounding box center [53, 82] width 46 height 5
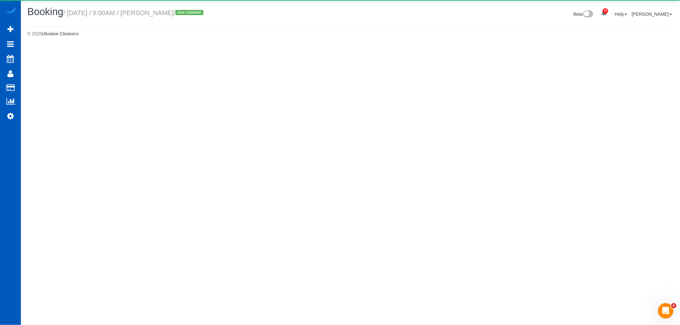
select select "WA"
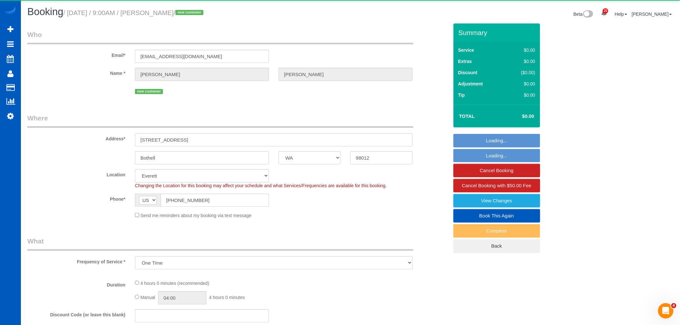
select select "object:4353"
select select "199"
select select "1501"
select select "3"
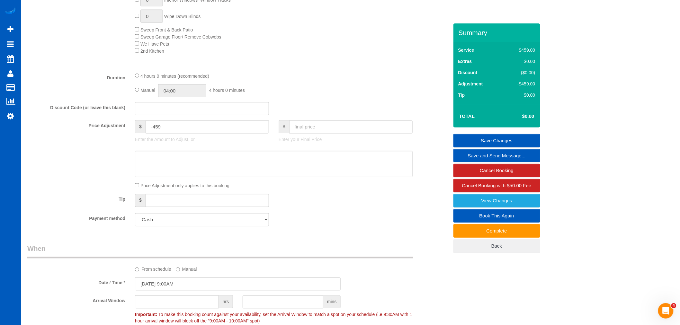
scroll to position [393, 0]
click at [302, 130] on input "text" at bounding box center [350, 126] width 123 height 13
type input "44"
type input "-415"
click at [302, 130] on input "text" at bounding box center [350, 126] width 123 height 13
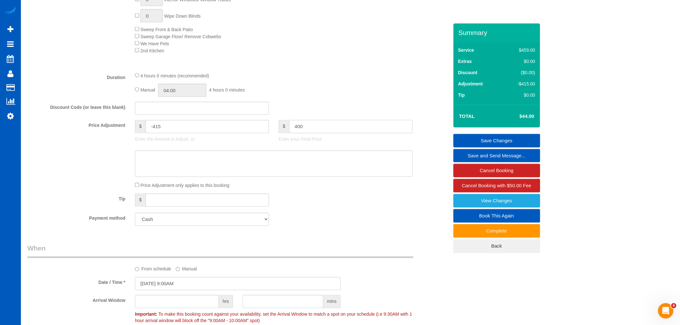
type input "400"
click at [340, 110] on div "Discount Code (or leave this blank)" at bounding box center [237, 108] width 431 height 13
type input "-59"
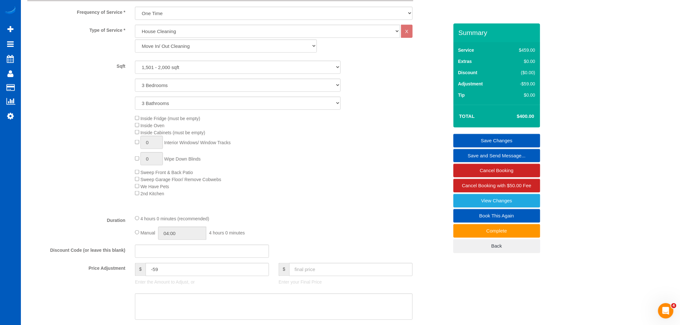
scroll to position [214, 0]
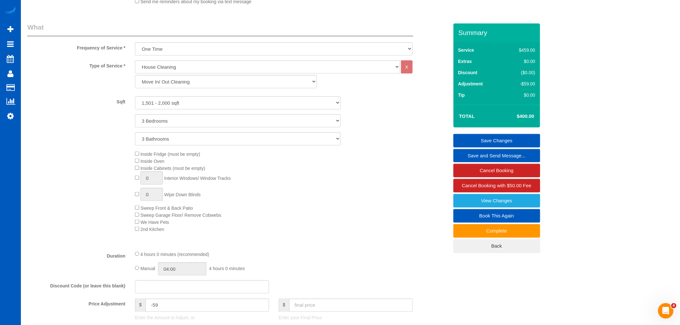
click at [484, 137] on link "Save Changes" at bounding box center [497, 140] width 87 height 13
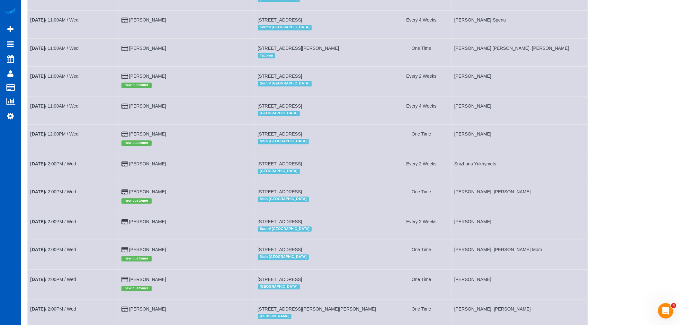
scroll to position [571, 0]
click at [53, 78] on link "[DATE] 11:00AM / Wed" at bounding box center [54, 75] width 48 height 5
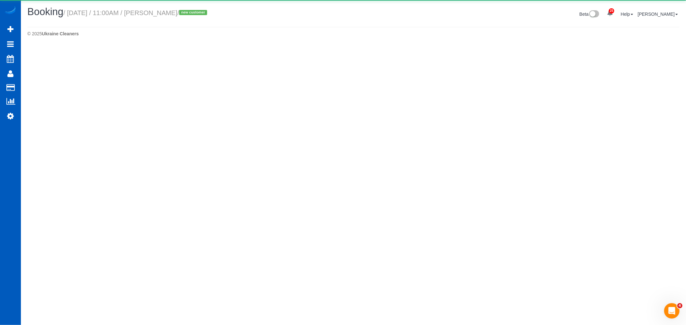
select select "WA"
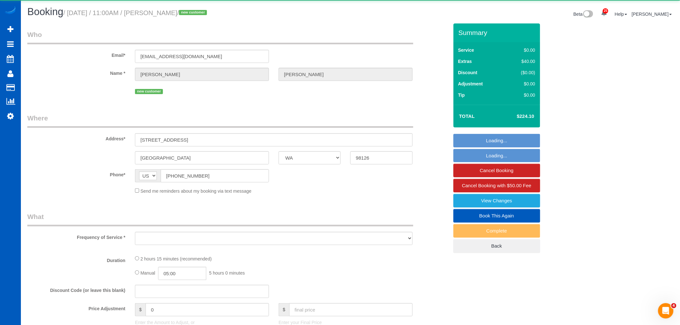
select select "object:5525"
select select "string:fspay-3c6a807c-bbc7-41f2-ae3c-2a12eb6c981c"
select select "199"
select select "1501"
select select "3"
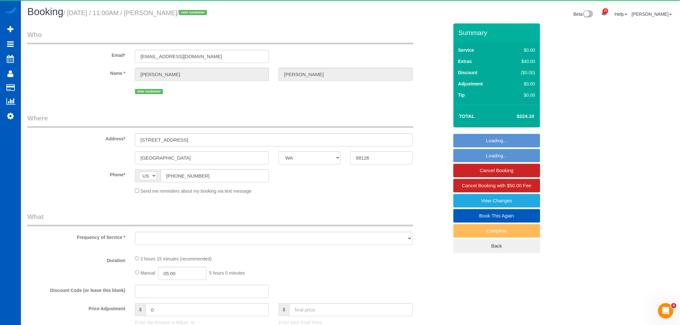
select select "2"
select select "spot19"
select select "number:8"
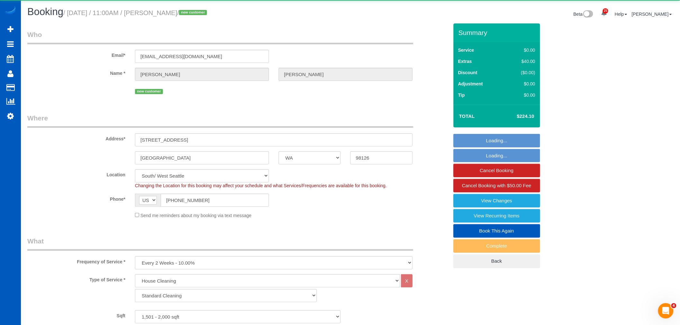
select select "object:5730"
select select "1501"
select select "3"
select select "2"
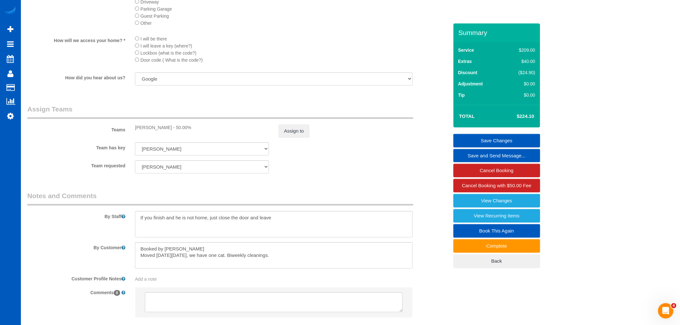
scroll to position [809, 0]
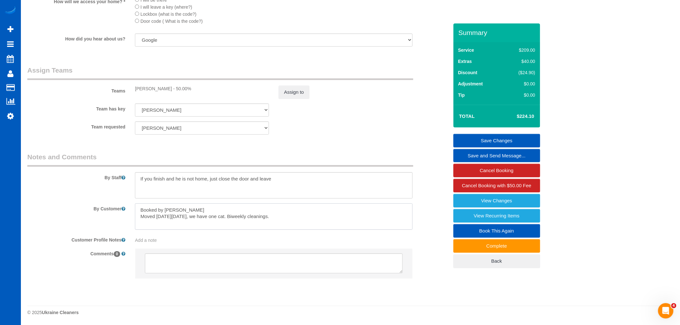
click at [187, 206] on textarea at bounding box center [274, 216] width 278 height 26
click at [290, 220] on textarea at bounding box center [274, 216] width 278 height 26
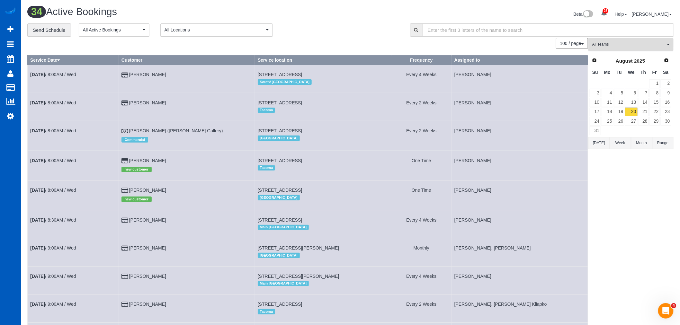
click at [629, 50] on button "All Teams" at bounding box center [630, 44] width 85 height 13
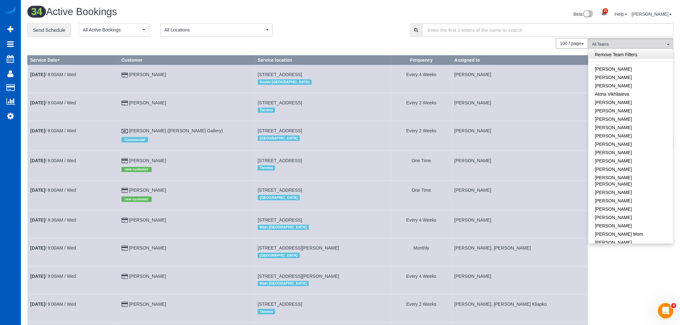
click at [627, 56] on link "Remove Team Filters" at bounding box center [631, 54] width 85 height 8
click at [625, 46] on span "All Teams" at bounding box center [628, 44] width 73 height 5
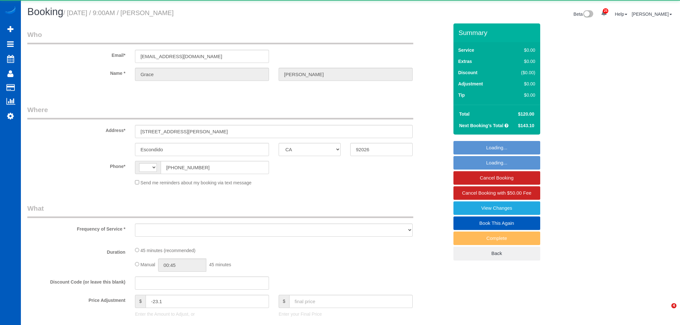
select select "CA"
select select "object:569"
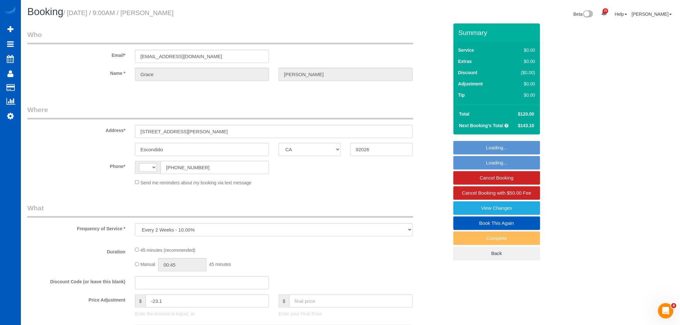
select select "199"
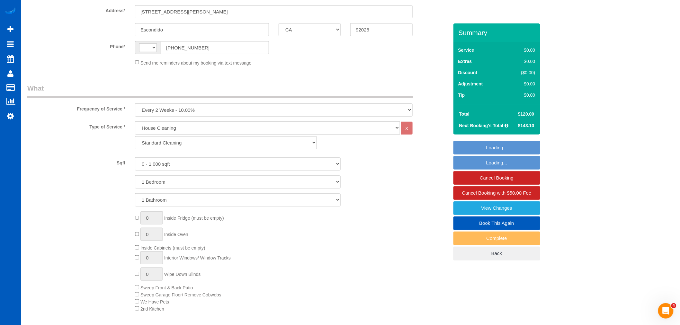
select select "string:fspay-94143520-8be6-4bf8-b2c4-f26efbfe386d"
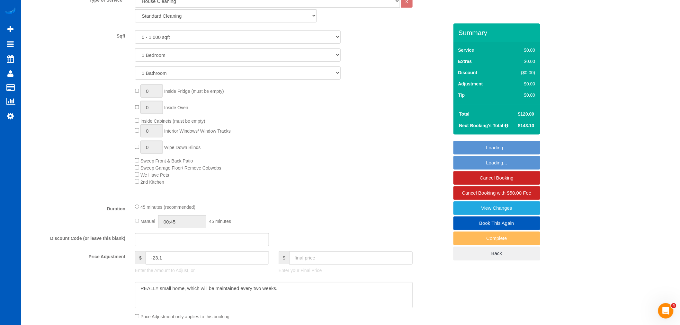
scroll to position [274, 0]
select select "object:852"
select select "string:[GEOGRAPHIC_DATA]"
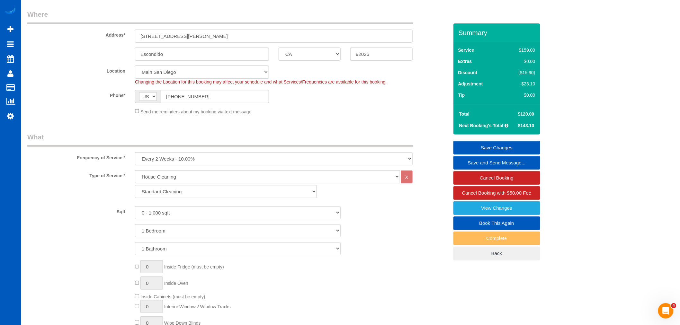
scroll to position [0, 0]
